Goal: Task Accomplishment & Management: Manage account settings

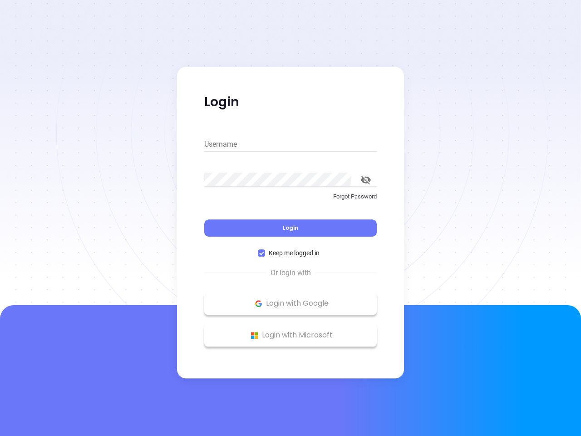
click at [291, 218] on div "Login" at bounding box center [290, 222] width 173 height 28
click at [291, 144] on input "Username" at bounding box center [290, 144] width 173 height 15
click at [366, 180] on icon "toggle password visibility" at bounding box center [366, 180] width 10 height 9
click at [291, 228] on span "Login" at bounding box center [290, 228] width 15 height 8
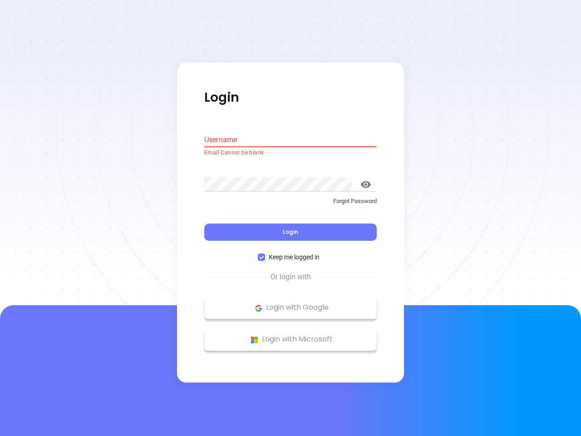
click at [291, 253] on span "Keep me logged in" at bounding box center [294, 258] width 58 height 10
click at [265, 254] on input "Keep me logged in" at bounding box center [261, 257] width 7 height 7
checkbox input "false"
click at [291, 303] on p "Login with Google" at bounding box center [291, 308] width 164 height 14
click at [291, 335] on p "Login with Microsoft" at bounding box center [291, 340] width 164 height 14
